Goal: Transaction & Acquisition: Purchase product/service

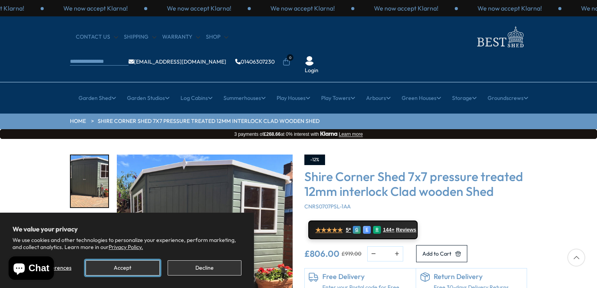
click at [144, 272] on button "Accept" at bounding box center [123, 267] width 74 height 15
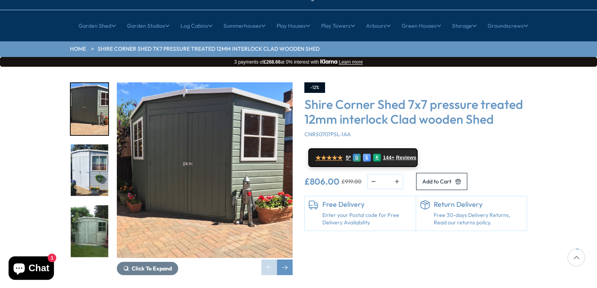
scroll to position [78, 0]
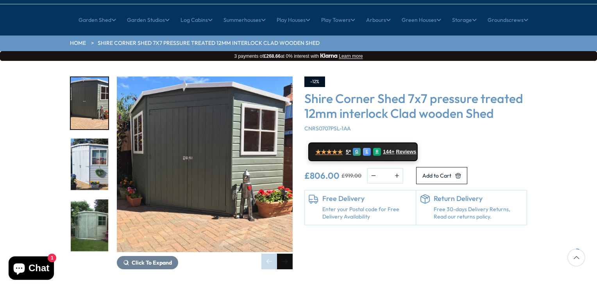
click at [287, 254] on div "Next slide" at bounding box center [285, 262] width 16 height 16
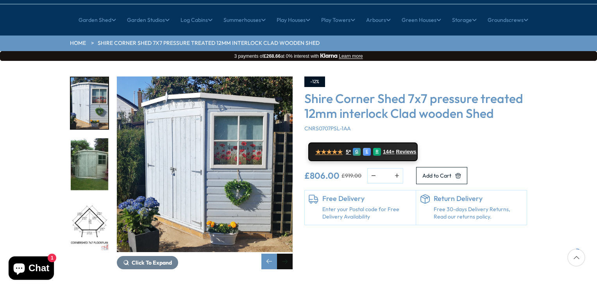
click at [287, 254] on div "Next slide" at bounding box center [285, 262] width 16 height 16
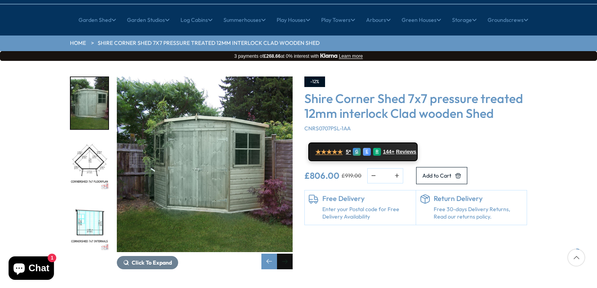
click at [287, 254] on div "Next slide" at bounding box center [285, 262] width 16 height 16
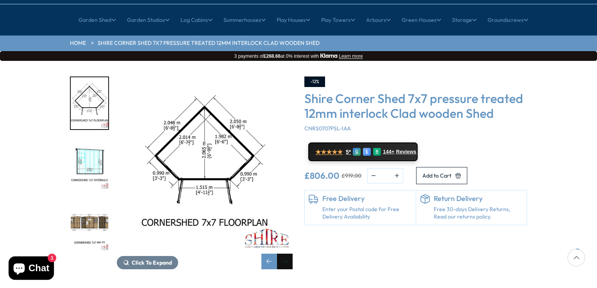
click at [287, 254] on div "Next slide" at bounding box center [285, 262] width 16 height 16
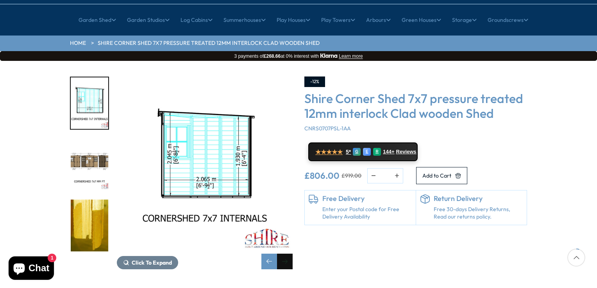
click at [287, 254] on div "Next slide" at bounding box center [285, 262] width 16 height 16
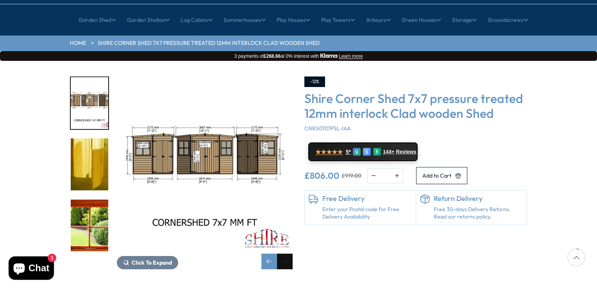
click at [287, 254] on div "Next slide" at bounding box center [285, 262] width 16 height 16
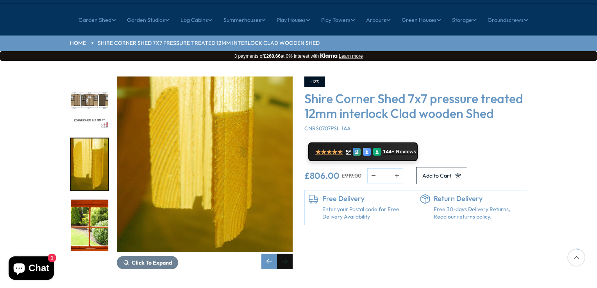
click at [287, 254] on div "Next slide" at bounding box center [285, 262] width 16 height 16
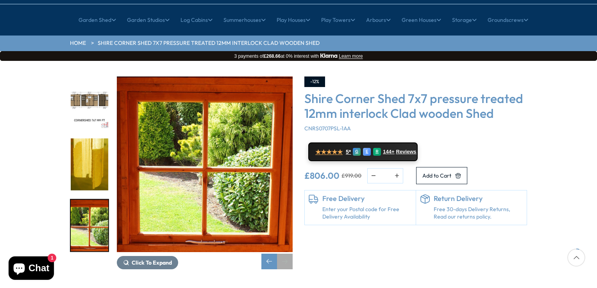
click at [287, 254] on div "Next slide" at bounding box center [285, 262] width 16 height 16
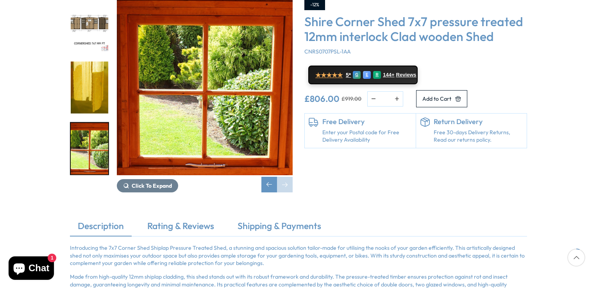
scroll to position [0, 0]
